Goal: Task Accomplishment & Management: Manage account settings

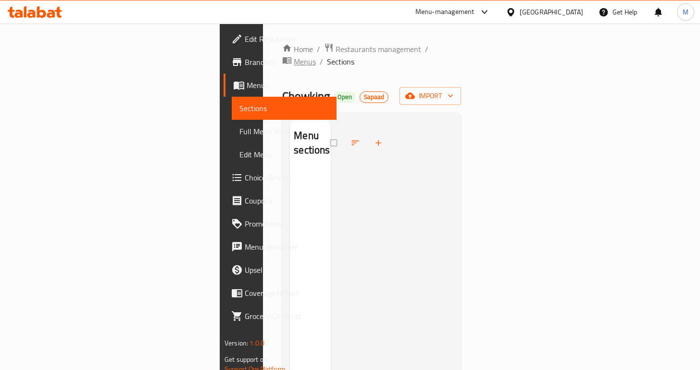
click at [304, 56] on span "Menus" at bounding box center [305, 62] width 22 height 12
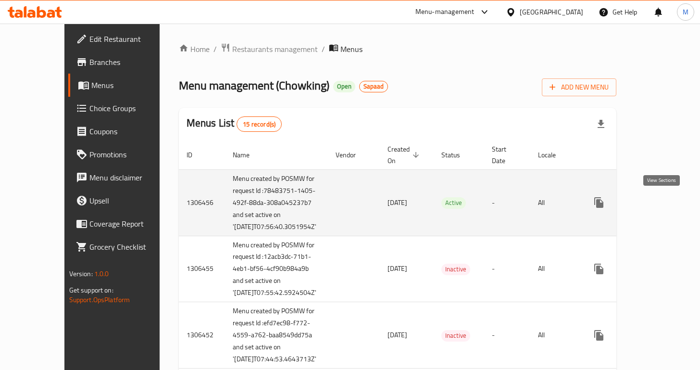
click at [660, 196] on link "enhanced table" at bounding box center [668, 202] width 23 height 23
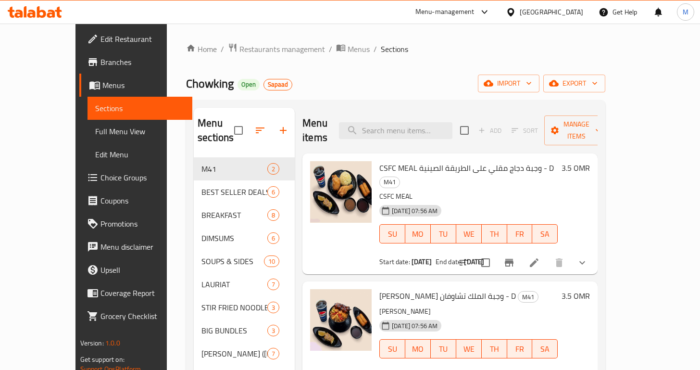
click at [548, 254] on li at bounding box center [534, 262] width 27 height 17
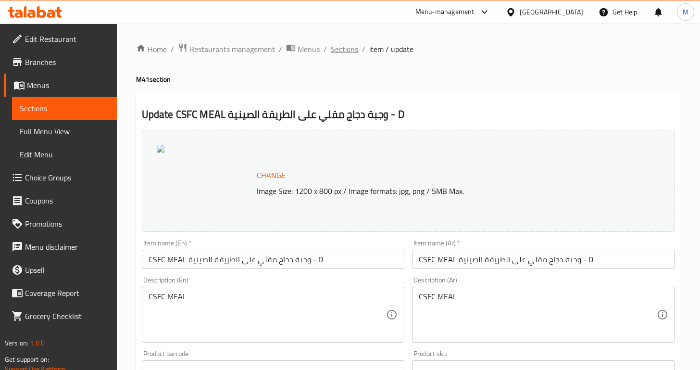
click at [343, 48] on span "Sections" at bounding box center [344, 49] width 27 height 12
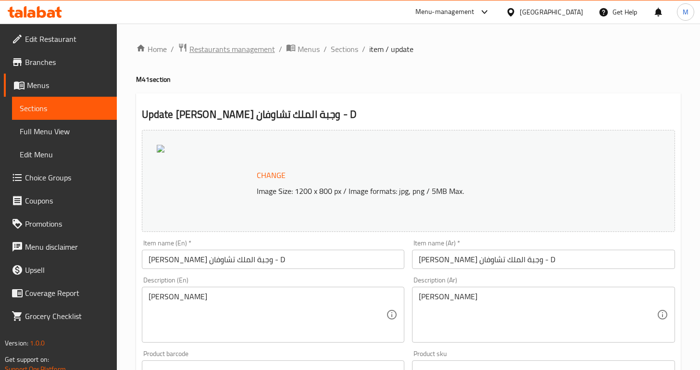
click at [261, 50] on span "Restaurants management" at bounding box center [233, 49] width 86 height 12
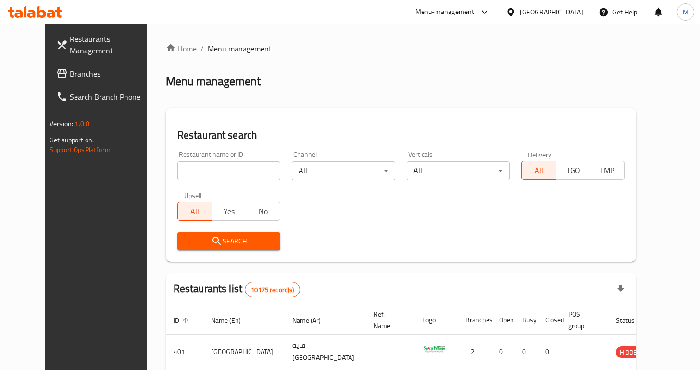
click at [75, 71] on span "Branches" at bounding box center [112, 74] width 84 height 12
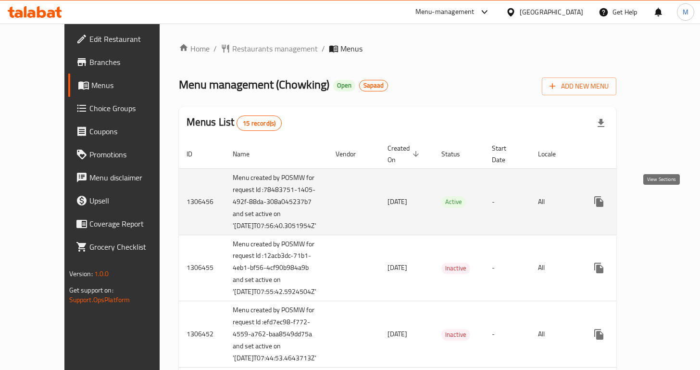
click at [664, 204] on icon "enhanced table" at bounding box center [669, 202] width 12 height 12
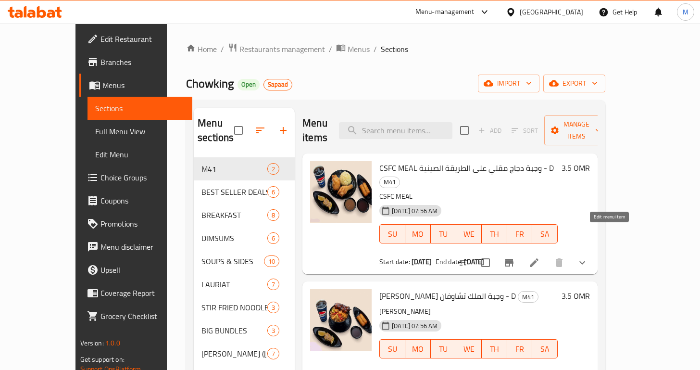
click at [540, 257] on icon at bounding box center [535, 263] width 12 height 12
